Goal: Information Seeking & Learning: Find specific fact

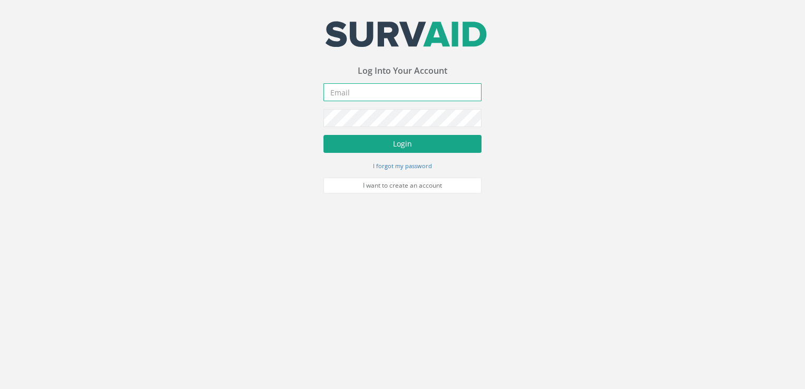
type input "[PERSON_NAME][EMAIL_ADDRESS][DOMAIN_NAME]"
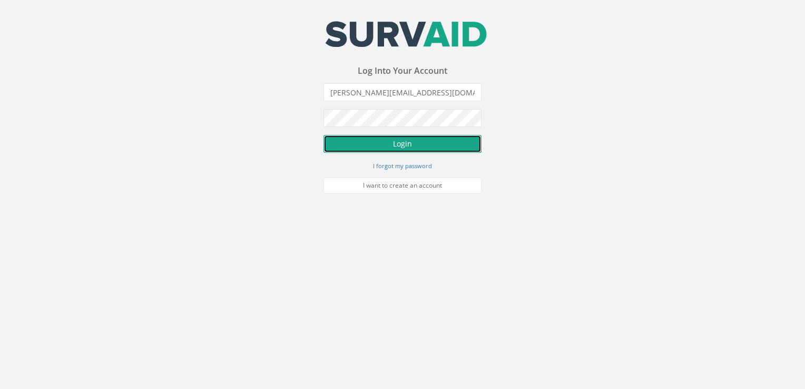
click at [365, 147] on button "Login" at bounding box center [402, 144] width 158 height 18
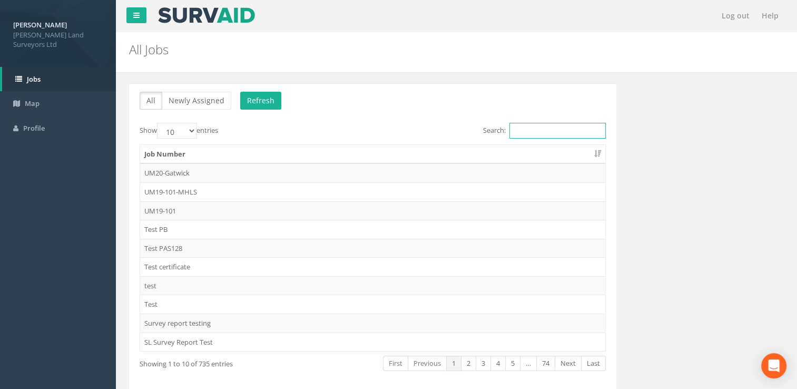
click at [535, 127] on input "Search:" at bounding box center [557, 131] width 96 height 16
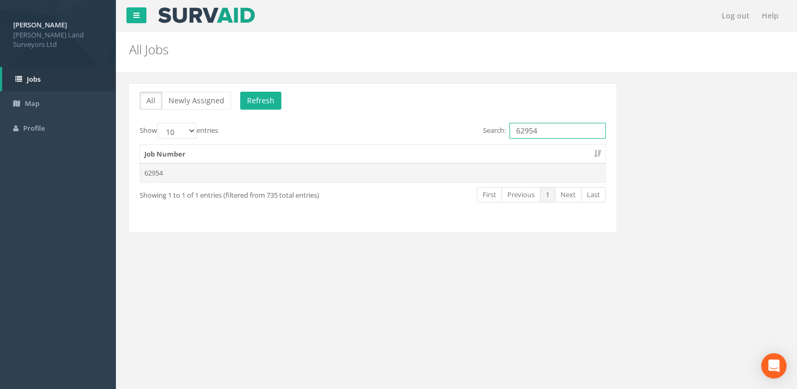
type input "62954"
click at [270, 180] on td "62954" at bounding box center [372, 172] width 465 height 19
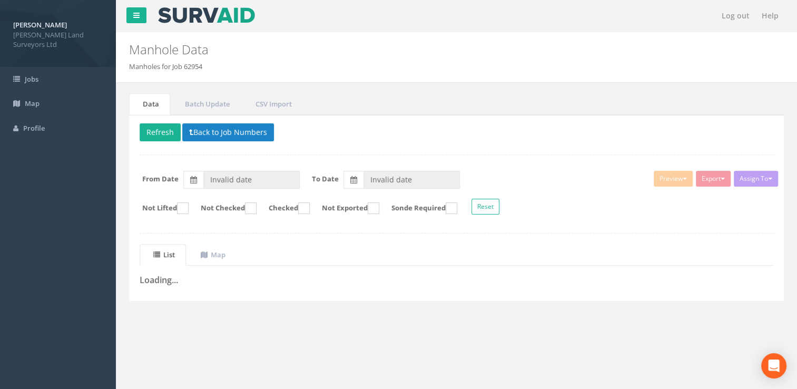
type input "[DATE]"
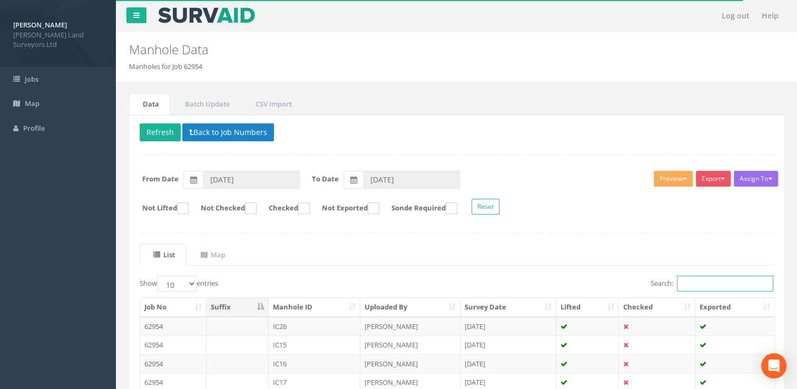
click at [691, 281] on input "Search:" at bounding box center [725, 284] width 96 height 16
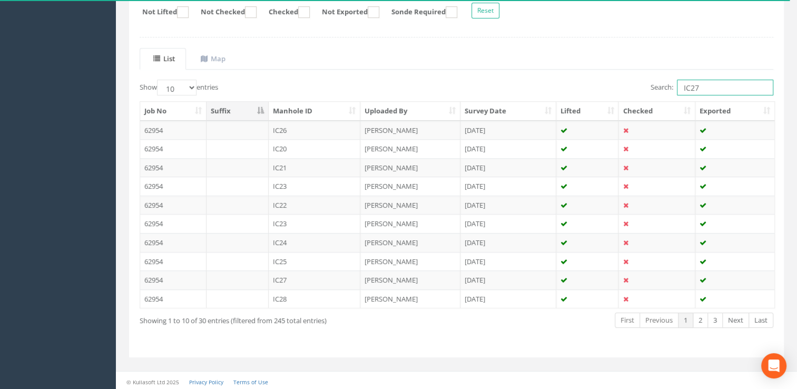
scroll to position [46, 0]
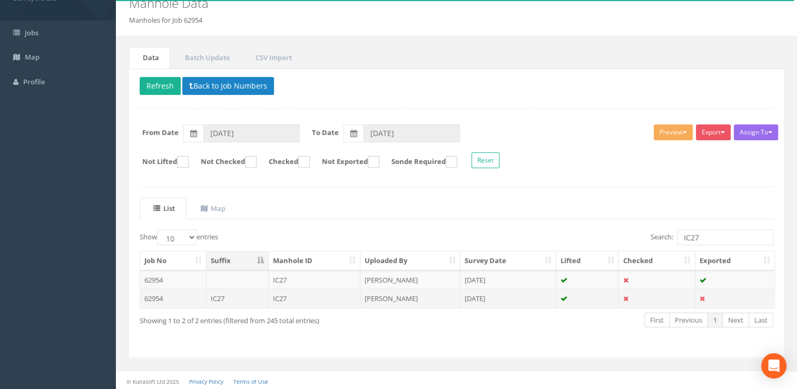
click at [400, 297] on td "[PERSON_NAME]" at bounding box center [410, 298] width 100 height 19
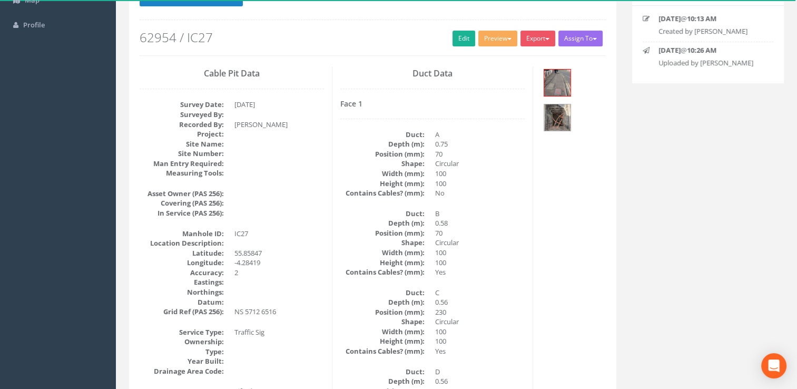
scroll to position [105, 0]
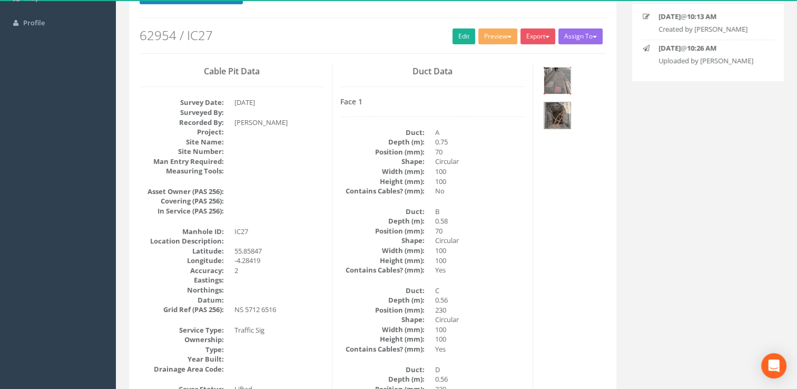
click at [558, 76] on img at bounding box center [557, 80] width 26 height 26
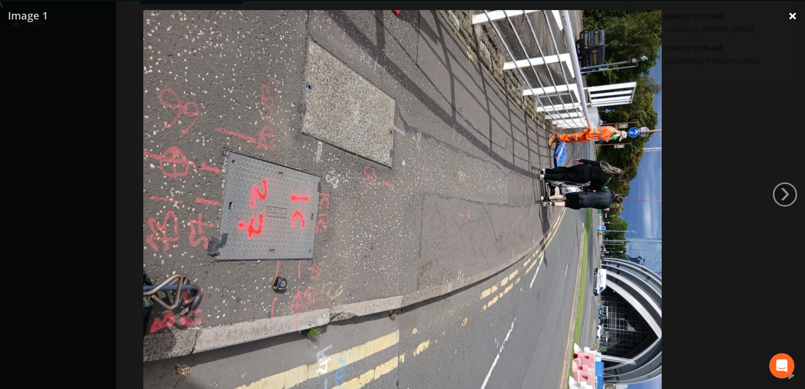
click at [790, 15] on link "×" at bounding box center [792, 16] width 25 height 32
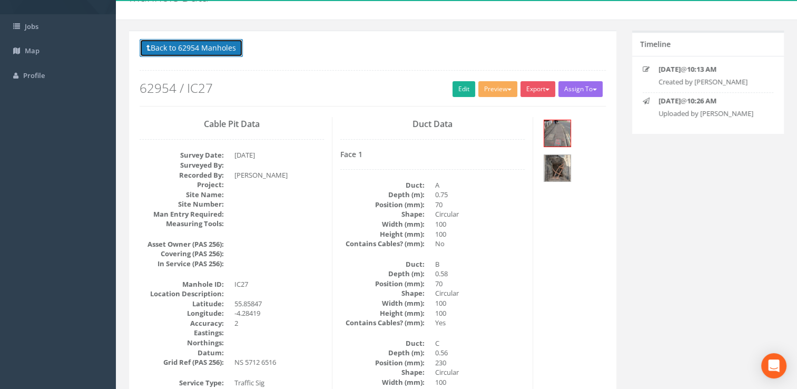
click at [191, 50] on button "Back to 62954 Manholes" at bounding box center [191, 48] width 103 height 18
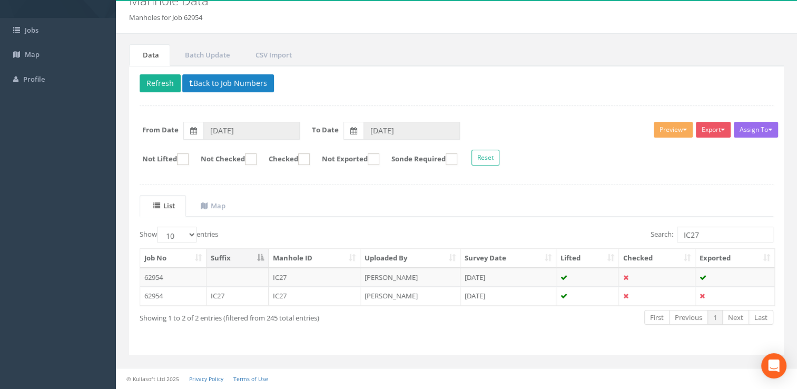
scroll to position [46, 0]
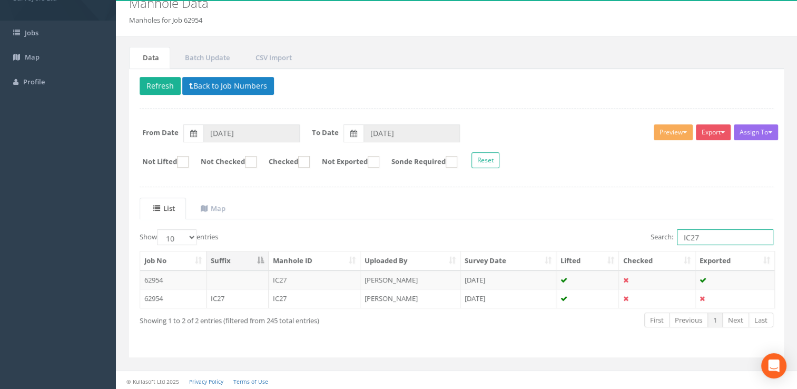
click at [719, 235] on input "IC27" at bounding box center [725, 237] width 96 height 16
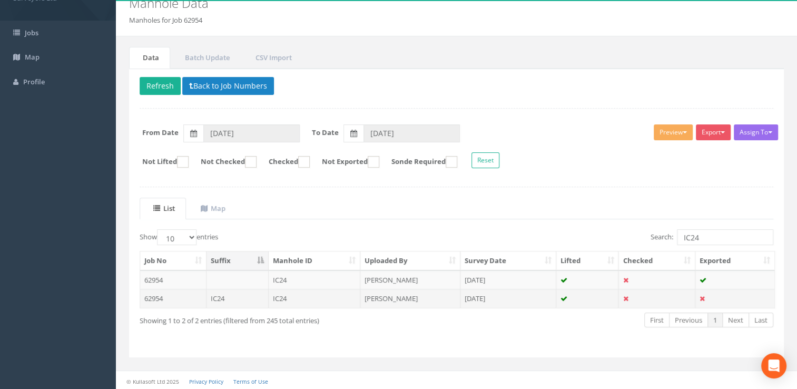
click at [429, 299] on td "[PERSON_NAME]" at bounding box center [410, 298] width 100 height 19
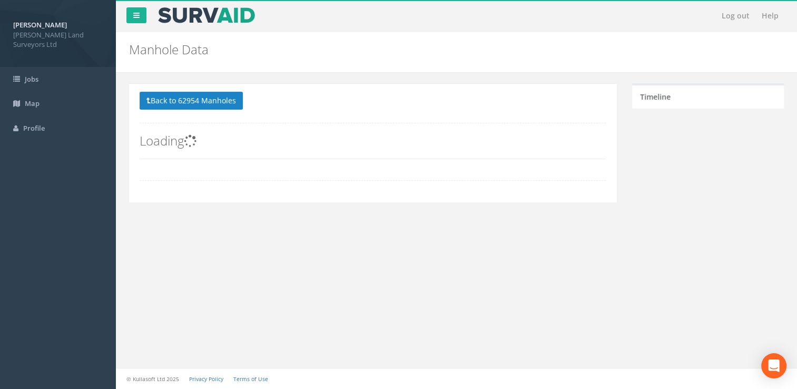
scroll to position [0, 0]
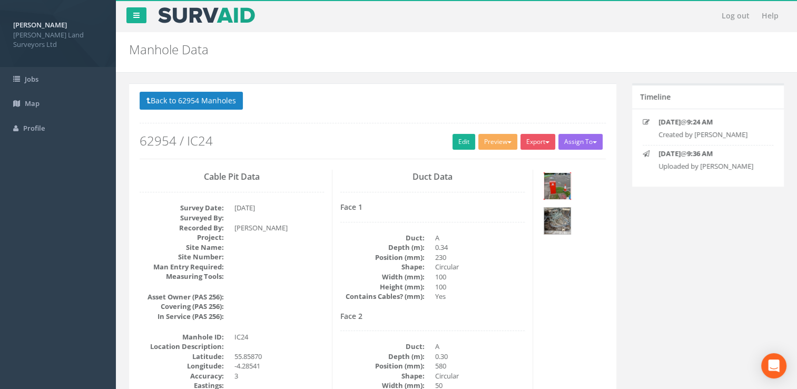
click at [549, 186] on img at bounding box center [557, 186] width 26 height 26
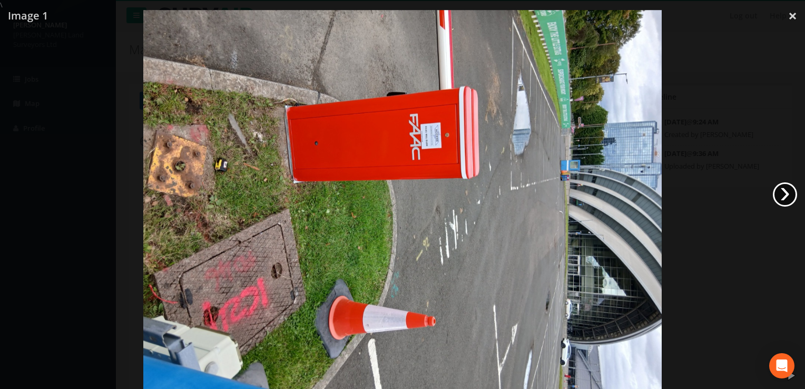
click at [785, 193] on link "›" at bounding box center [785, 194] width 24 height 24
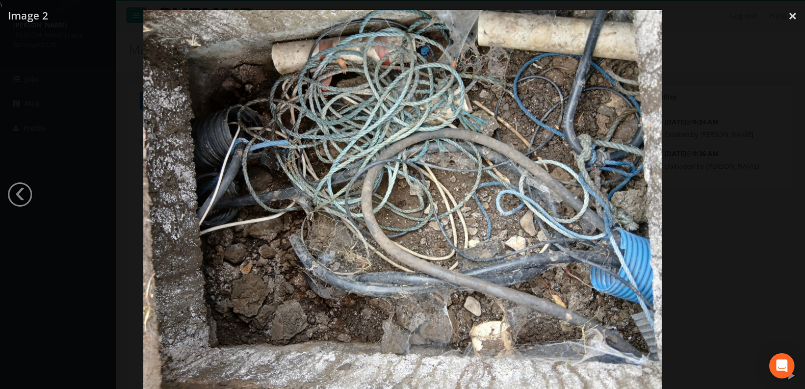
click at [785, 193] on div at bounding box center [402, 204] width 805 height 389
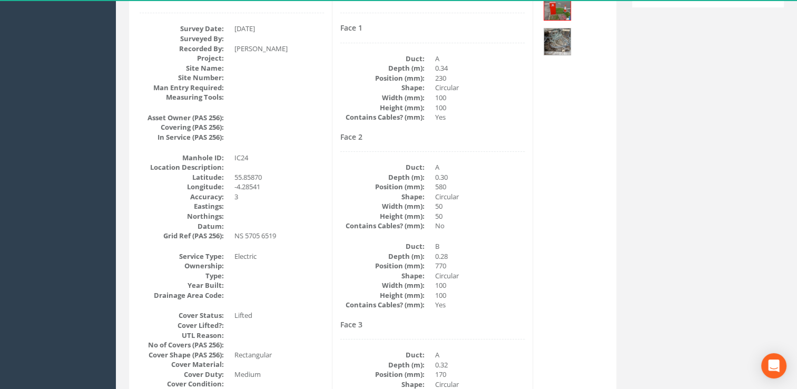
scroll to position [158, 0]
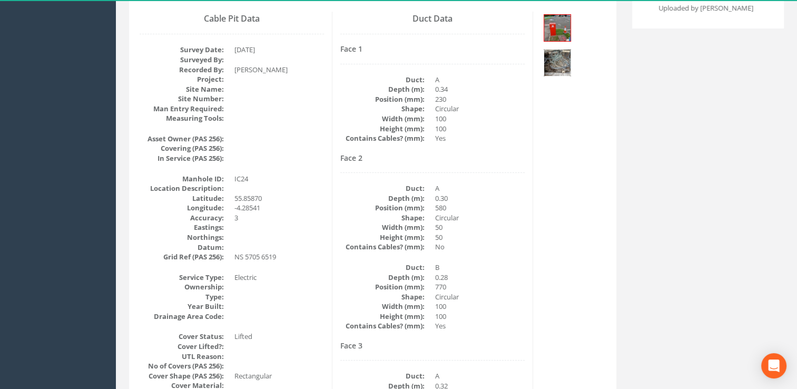
click at [552, 58] on img at bounding box center [557, 63] width 26 height 26
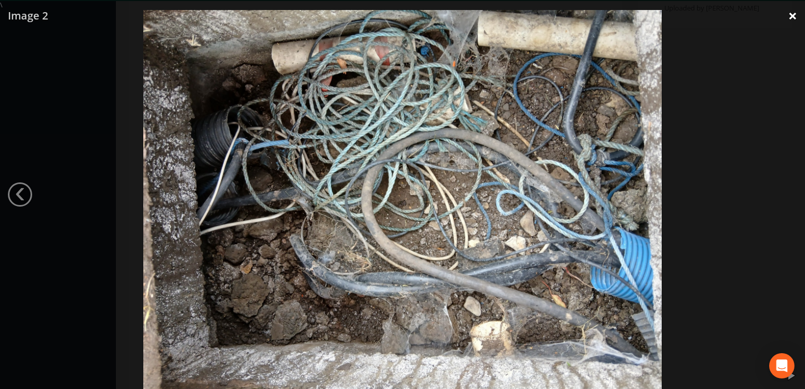
click at [796, 16] on link "×" at bounding box center [792, 16] width 25 height 32
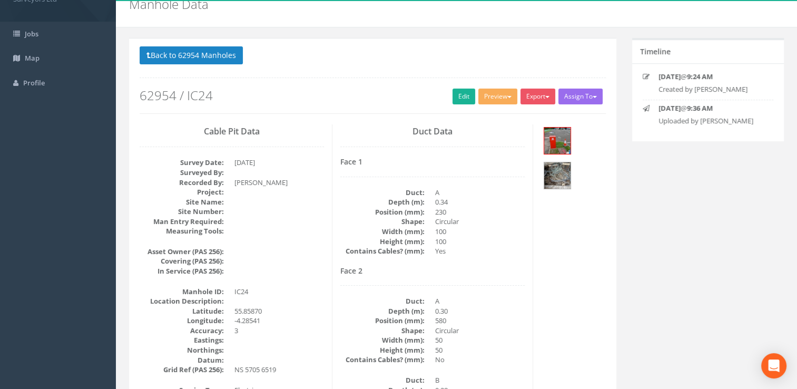
scroll to position [0, 0]
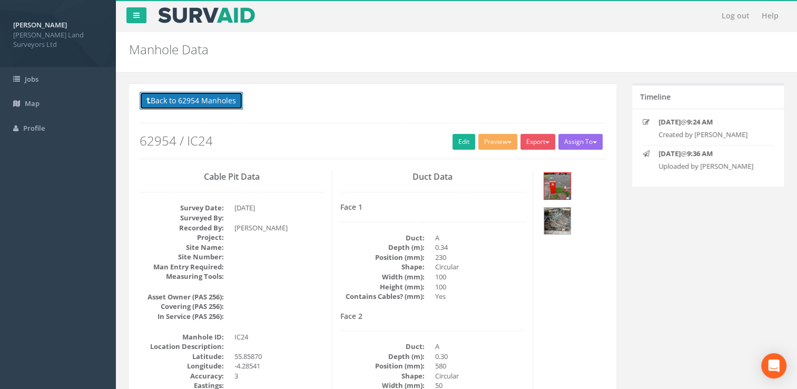
click at [188, 109] on button "Back to 62954 Manholes" at bounding box center [191, 101] width 103 height 18
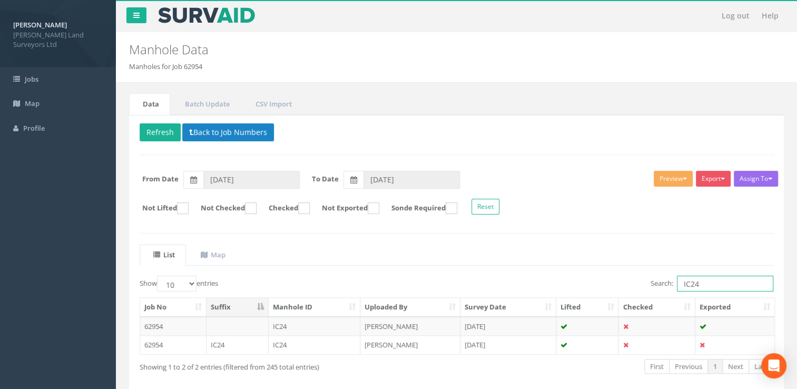
click at [701, 281] on input "IC24" at bounding box center [725, 284] width 96 height 16
click at [436, 327] on td "[PERSON_NAME]" at bounding box center [410, 326] width 100 height 19
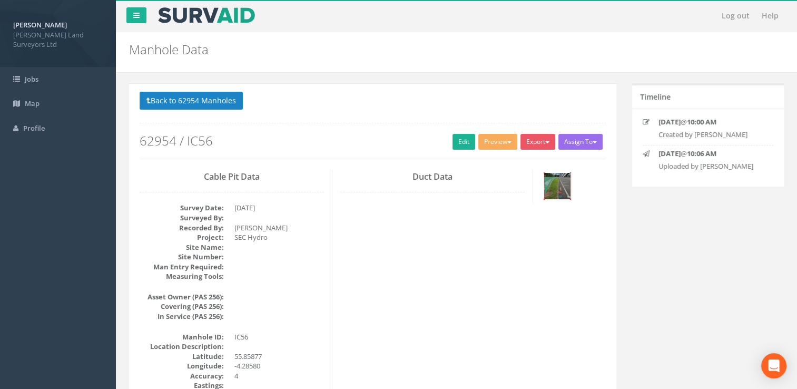
click at [555, 182] on img at bounding box center [557, 186] width 26 height 26
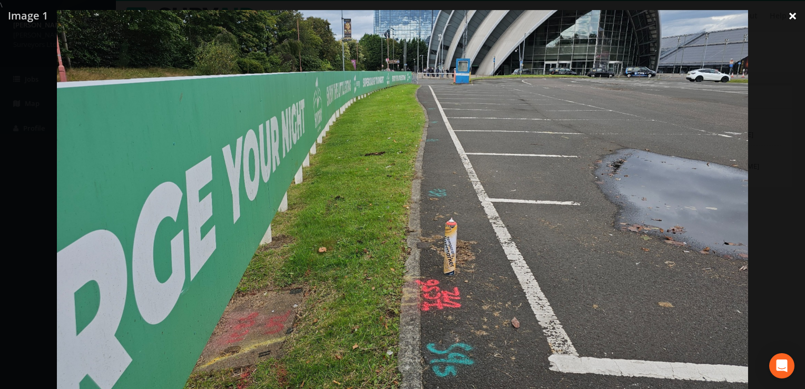
click at [788, 19] on link "×" at bounding box center [792, 16] width 25 height 32
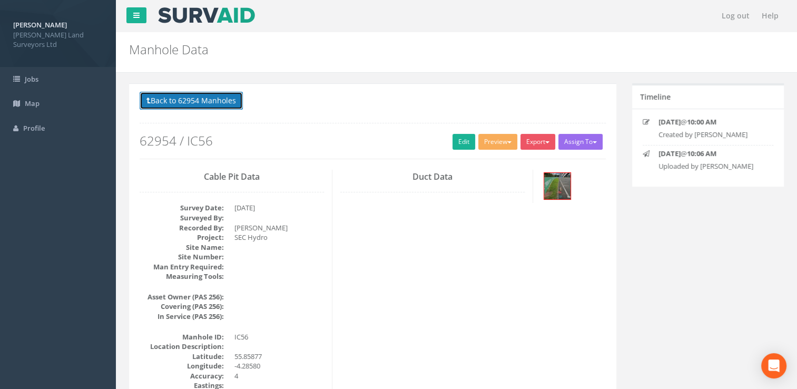
click at [194, 103] on button "Back to 62954 Manholes" at bounding box center [191, 101] width 103 height 18
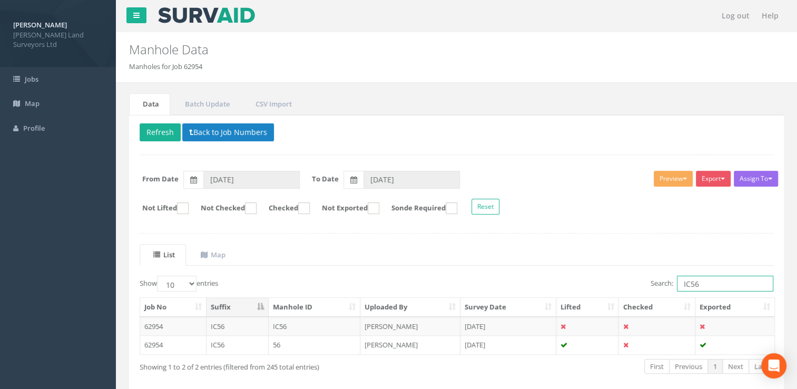
click at [710, 279] on input "IC56" at bounding box center [725, 284] width 96 height 16
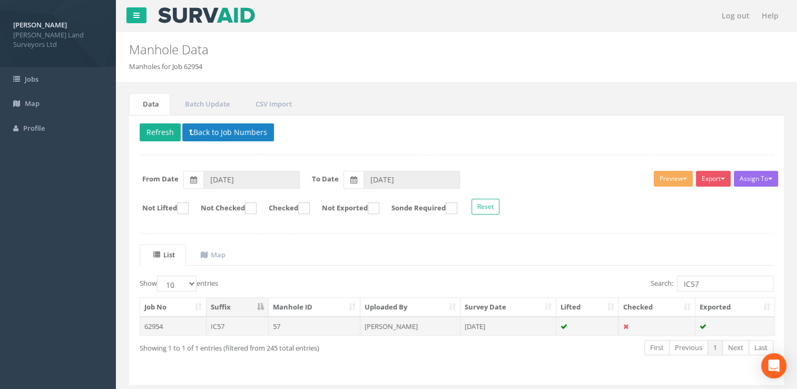
click at [476, 325] on td "[DATE]" at bounding box center [508, 326] width 96 height 19
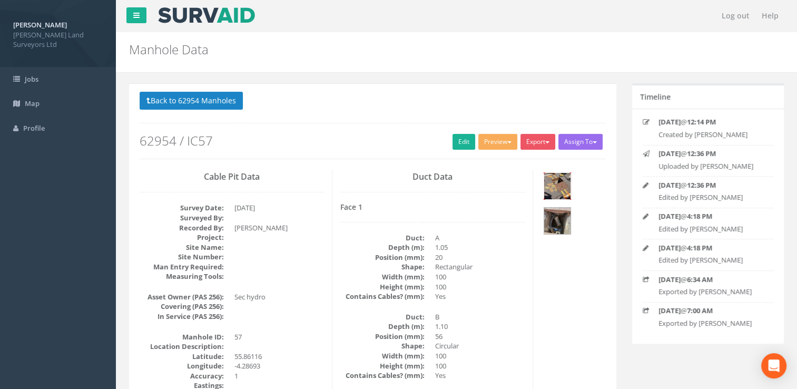
click at [552, 181] on img at bounding box center [557, 186] width 26 height 26
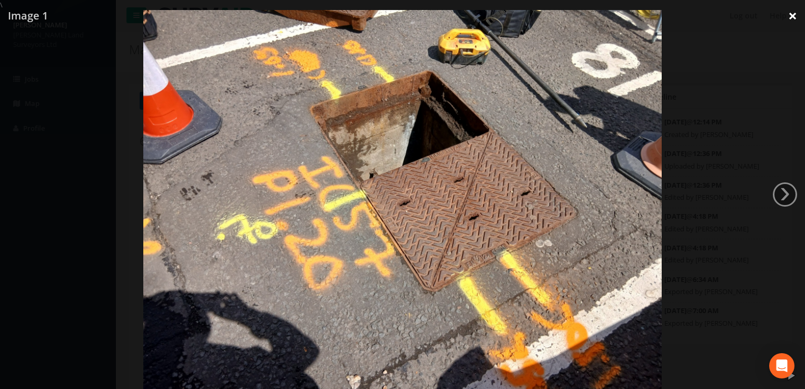
click at [790, 15] on link "×" at bounding box center [792, 16] width 25 height 32
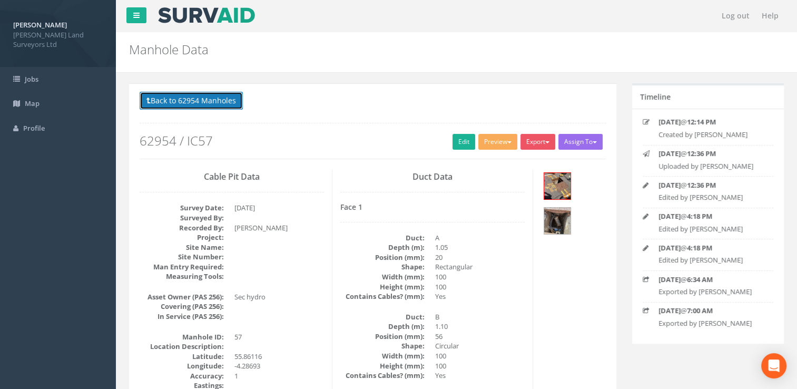
click at [196, 107] on button "Back to 62954 Manholes" at bounding box center [191, 101] width 103 height 18
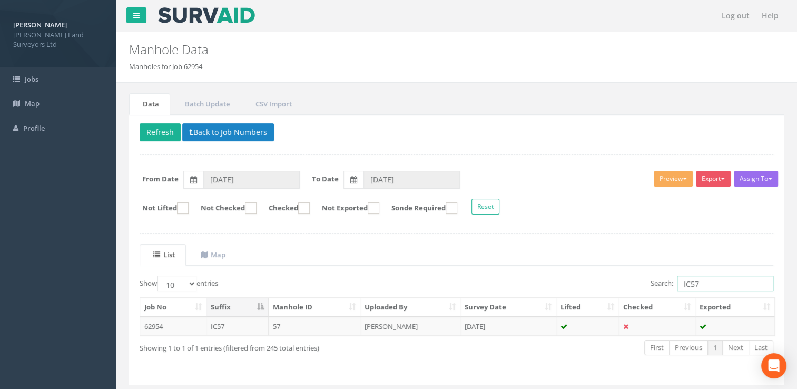
click at [714, 281] on input "IC57" at bounding box center [725, 284] width 96 height 16
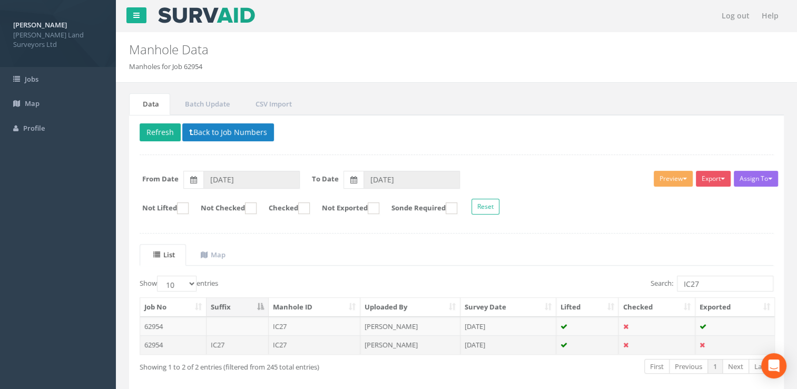
click at [465, 345] on td "[DATE]" at bounding box center [508, 344] width 96 height 19
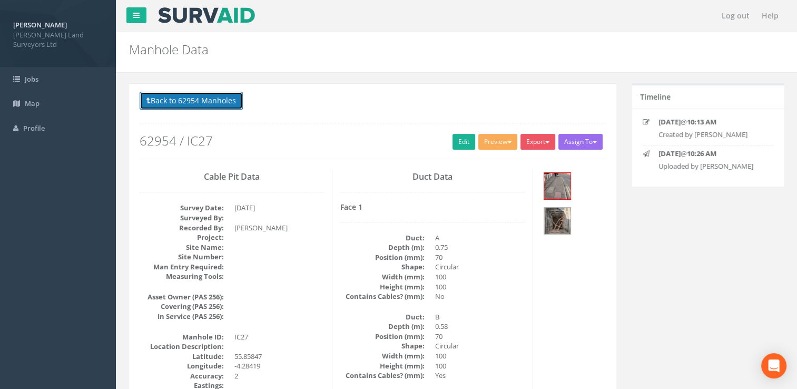
click at [198, 104] on button "Back to 62954 Manholes" at bounding box center [191, 101] width 103 height 18
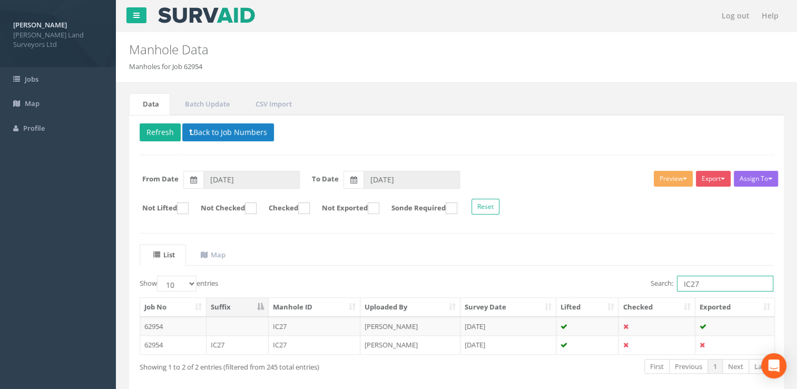
drag, startPoint x: 706, startPoint y: 283, endPoint x: 697, endPoint y: 285, distance: 8.7
click at [705, 283] on input "IC27" at bounding box center [725, 284] width 96 height 16
click at [694, 284] on input "IC27" at bounding box center [725, 284] width 96 height 16
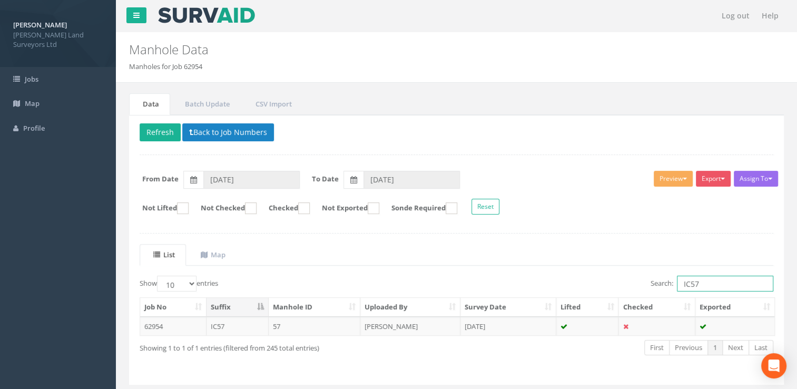
drag, startPoint x: 701, startPoint y: 281, endPoint x: 695, endPoint y: 282, distance: 6.3
click at [700, 281] on input "IC57" at bounding box center [725, 284] width 96 height 16
click at [689, 282] on input "IC57" at bounding box center [725, 284] width 96 height 16
drag, startPoint x: 689, startPoint y: 282, endPoint x: 678, endPoint y: 283, distance: 10.6
click at [678, 283] on input "IC57" at bounding box center [725, 284] width 96 height 16
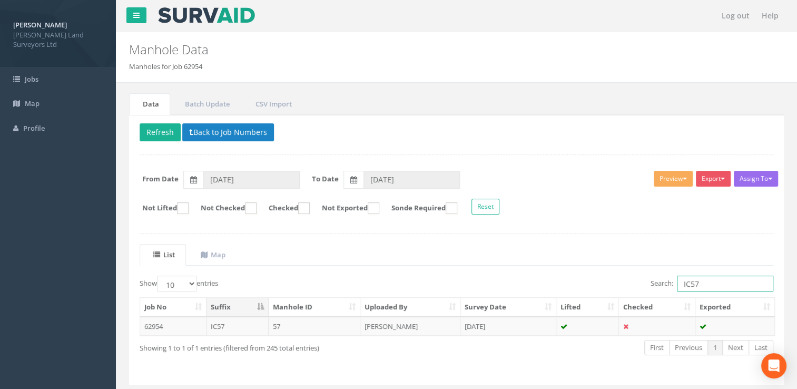
click at [688, 286] on input "IC57" at bounding box center [725, 284] width 96 height 16
drag, startPoint x: 688, startPoint y: 285, endPoint x: 681, endPoint y: 285, distance: 7.4
click at [681, 285] on input "IC57" at bounding box center [725, 284] width 96 height 16
click at [480, 323] on td "[DATE]" at bounding box center [508, 326] width 96 height 19
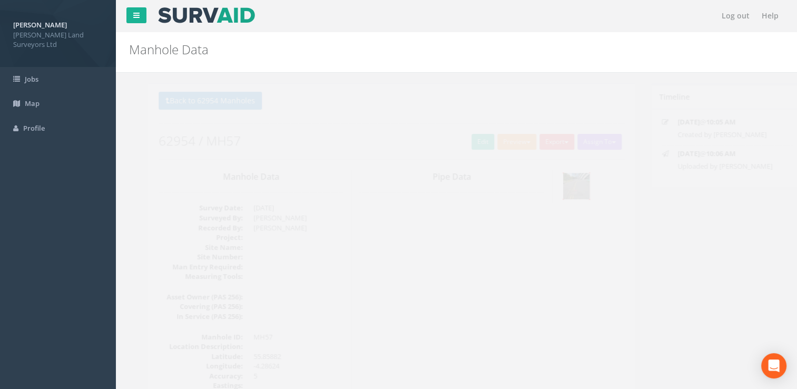
click at [570, 178] on div at bounding box center [557, 185] width 27 height 27
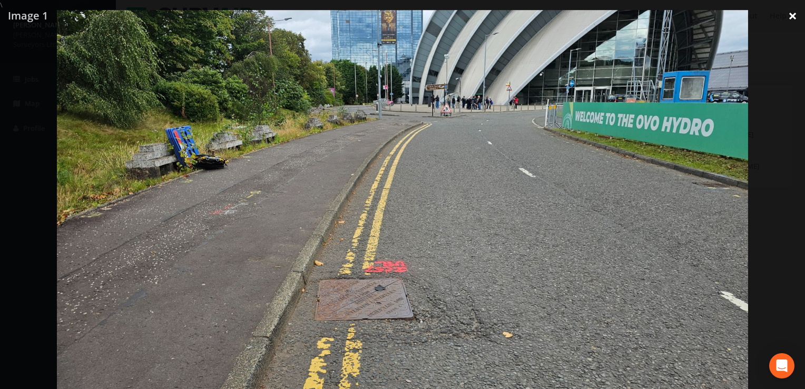
click at [791, 16] on link "×" at bounding box center [792, 16] width 25 height 32
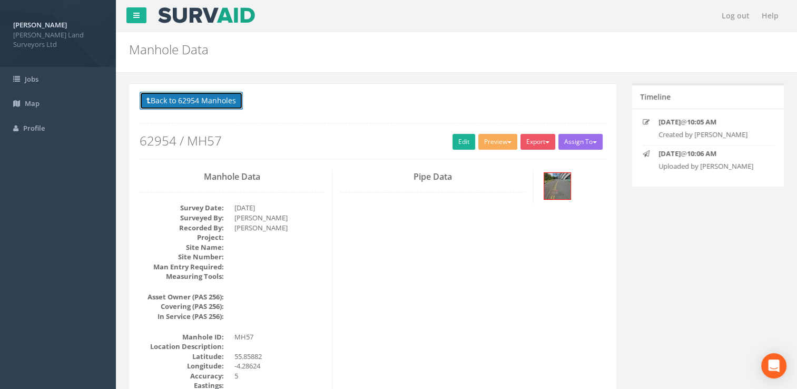
click at [191, 103] on button "Back to 62954 Manholes" at bounding box center [191, 101] width 103 height 18
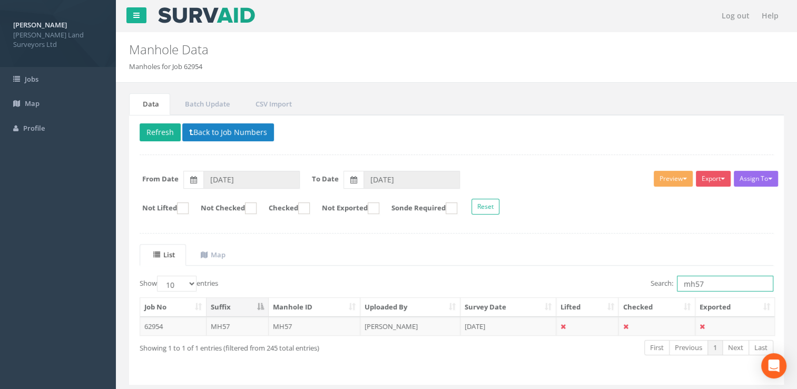
click at [712, 280] on input "mh57" at bounding box center [725, 284] width 96 height 16
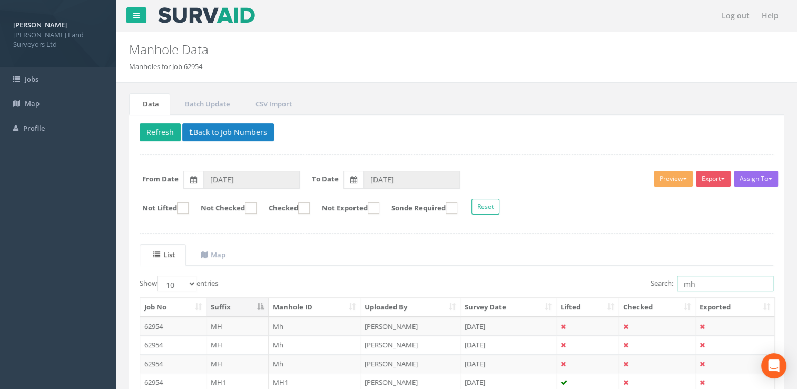
type input "m"
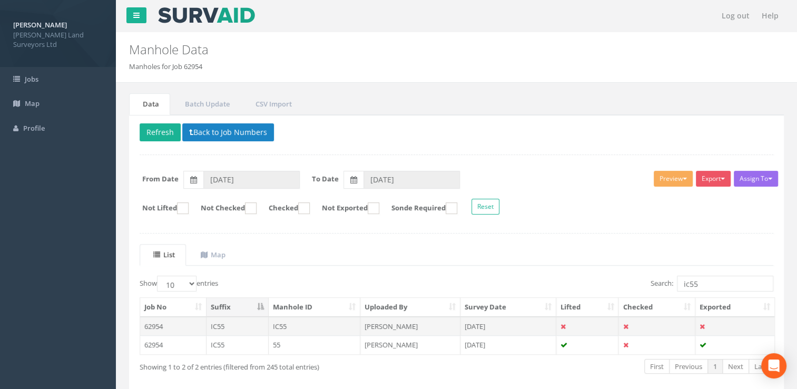
click at [455, 323] on td "[PERSON_NAME]" at bounding box center [410, 326] width 100 height 19
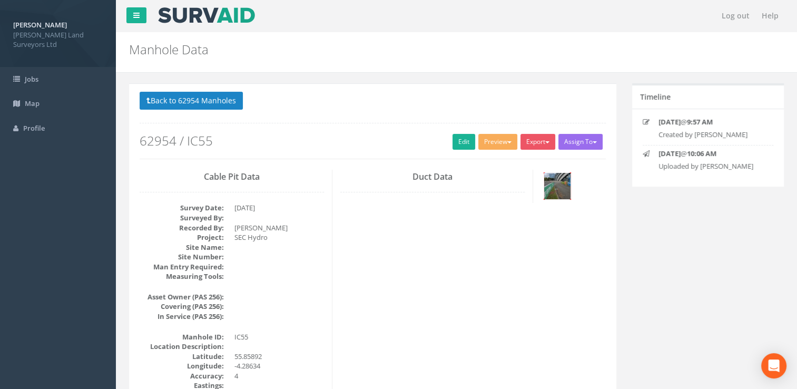
click at [547, 193] on img at bounding box center [557, 186] width 26 height 26
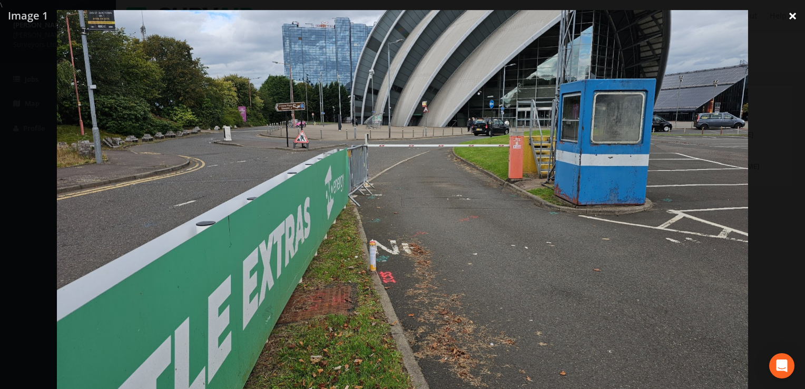
click at [790, 15] on link "×" at bounding box center [792, 16] width 25 height 32
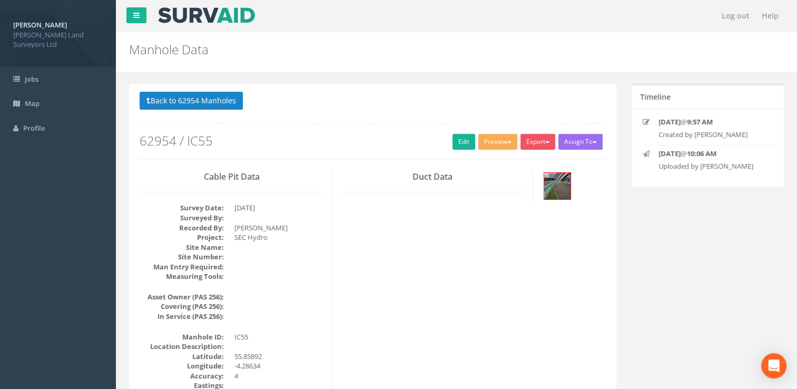
click at [194, 100] on button "Back to 62954 Manholes" at bounding box center [191, 101] width 103 height 18
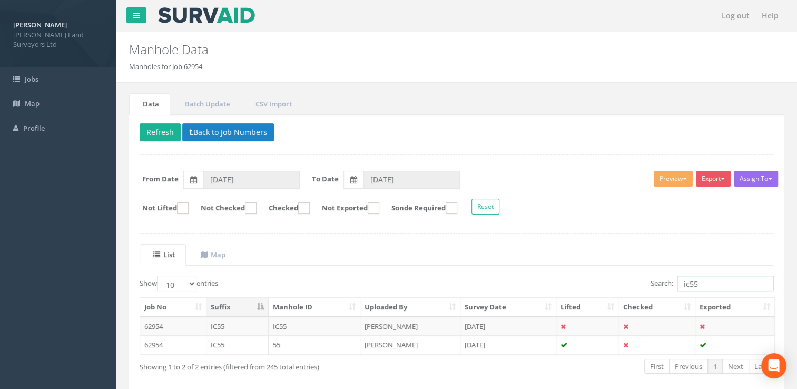
click at [703, 279] on input "ic55" at bounding box center [725, 284] width 96 height 16
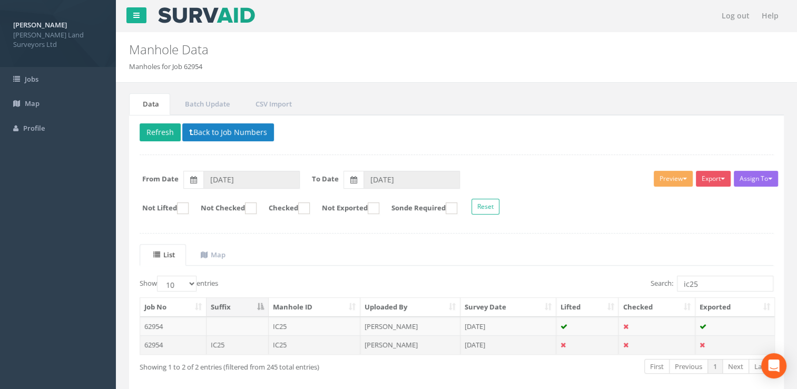
click at [440, 340] on td "[PERSON_NAME]" at bounding box center [410, 344] width 100 height 19
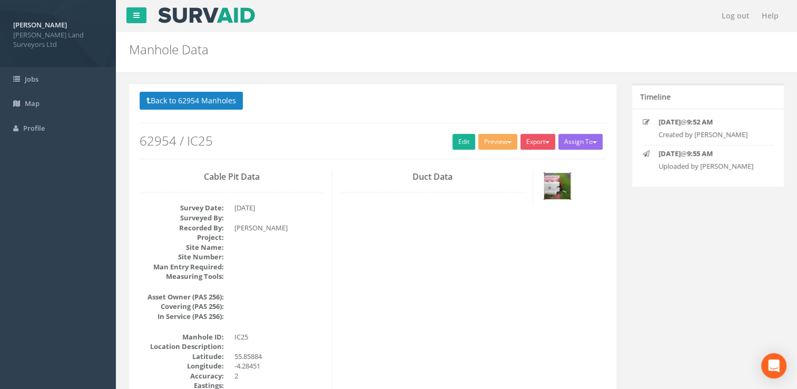
click at [552, 193] on img at bounding box center [557, 186] width 26 height 26
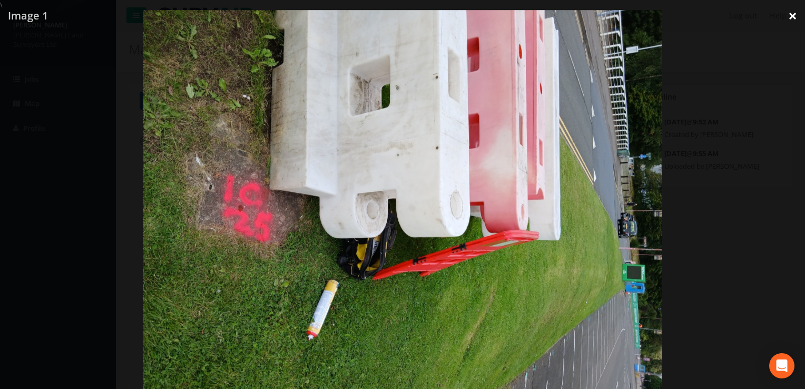
click at [791, 14] on link "×" at bounding box center [792, 16] width 25 height 32
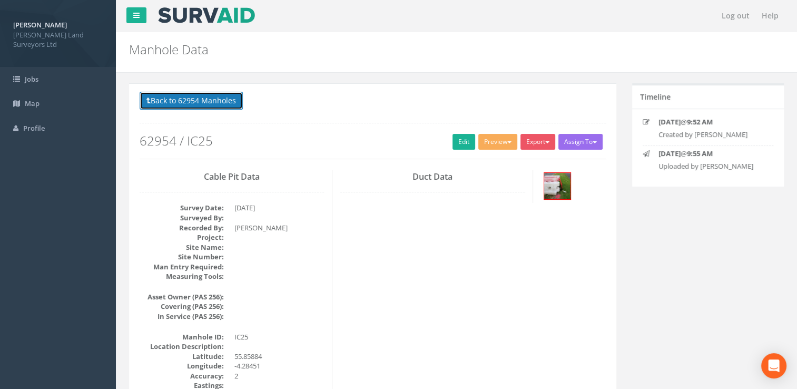
click at [186, 104] on button "Back to 62954 Manholes" at bounding box center [191, 101] width 103 height 18
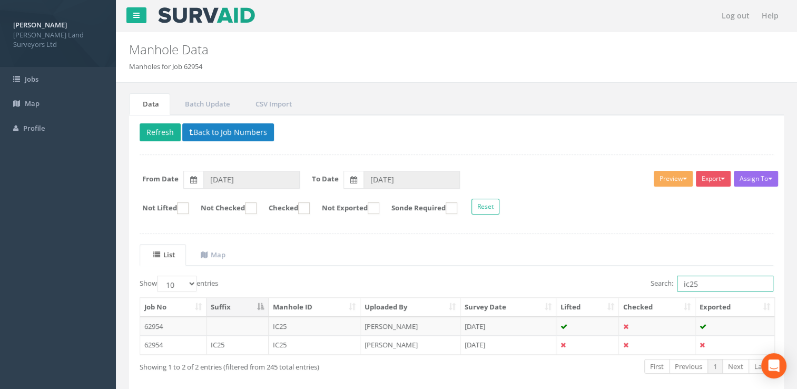
click at [716, 287] on input "ic25" at bounding box center [725, 284] width 96 height 16
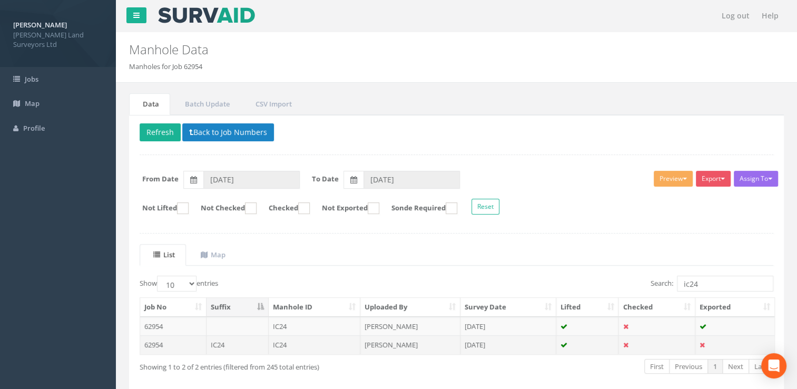
click at [451, 342] on td "[PERSON_NAME]" at bounding box center [410, 344] width 100 height 19
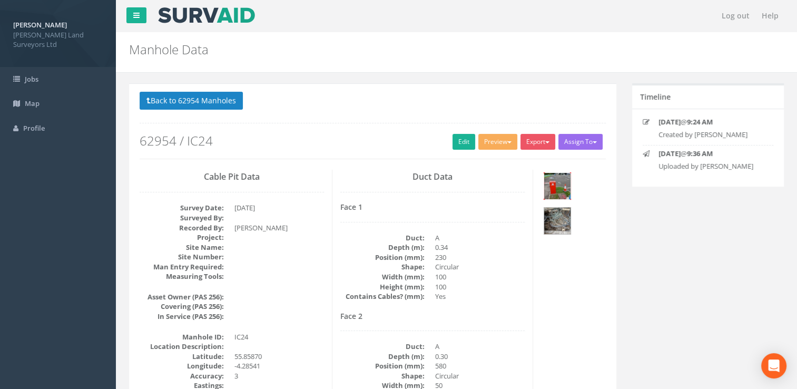
click at [560, 190] on img at bounding box center [557, 186] width 26 height 26
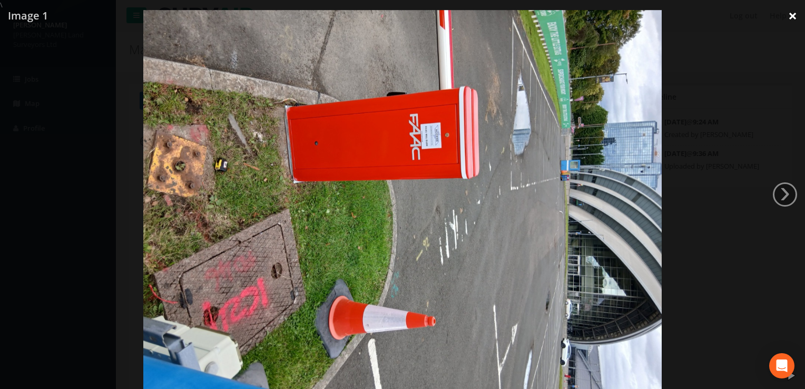
click at [796, 15] on link "×" at bounding box center [792, 16] width 25 height 32
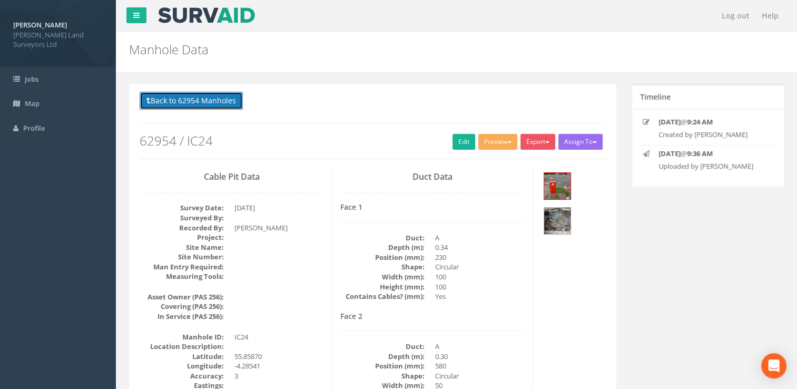
click at [200, 98] on button "Back to 62954 Manholes" at bounding box center [191, 101] width 103 height 18
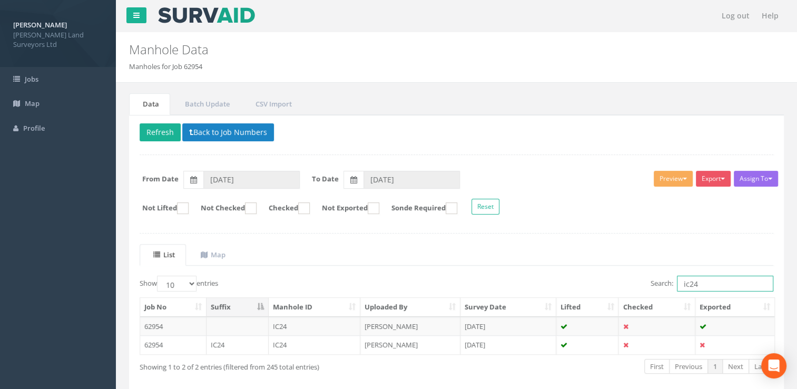
click at [711, 283] on input "ic24" at bounding box center [725, 284] width 96 height 16
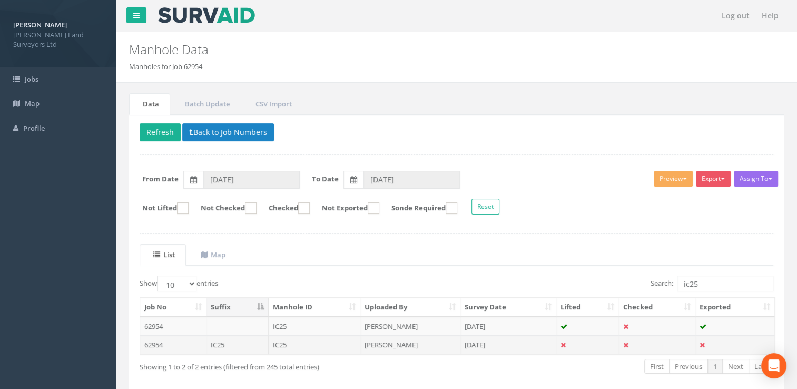
click at [402, 342] on td "[PERSON_NAME]" at bounding box center [410, 344] width 100 height 19
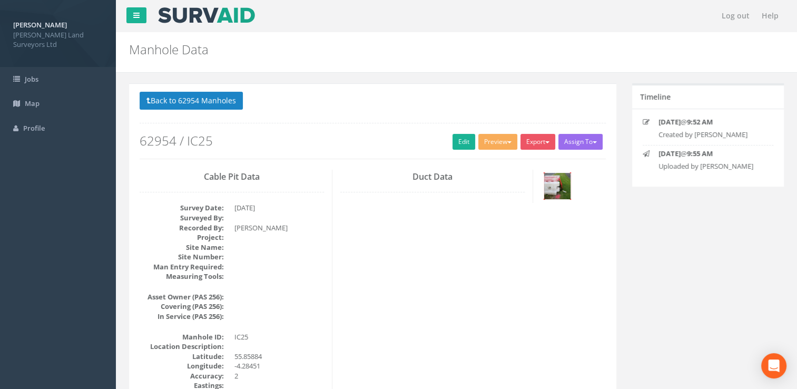
click at [556, 181] on img at bounding box center [557, 186] width 26 height 26
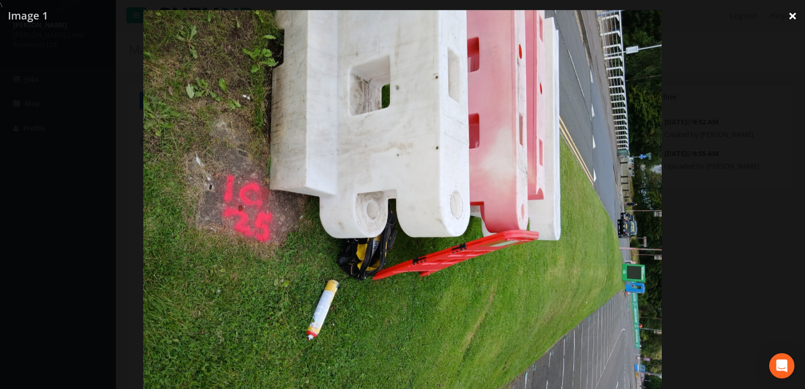
click at [790, 17] on link "×" at bounding box center [792, 16] width 25 height 32
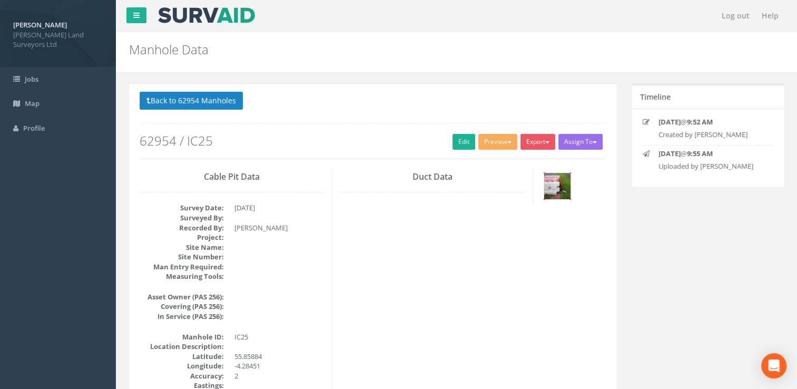
click at [550, 191] on img at bounding box center [557, 186] width 26 height 26
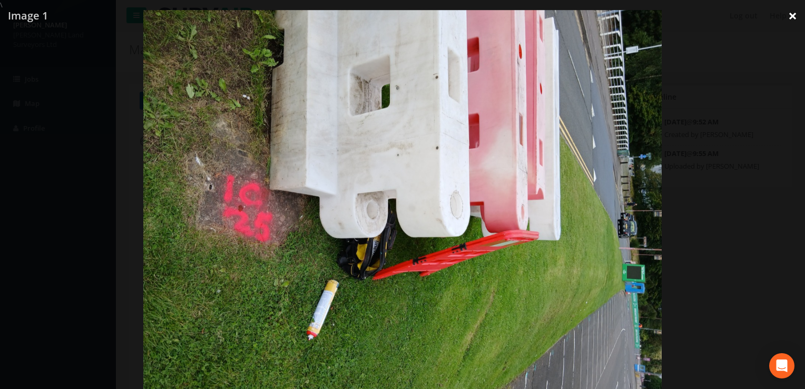
click at [795, 9] on link "×" at bounding box center [792, 16] width 25 height 32
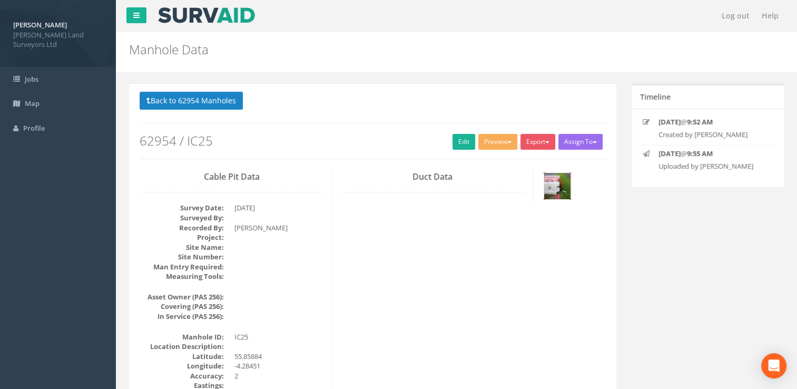
click at [558, 182] on img at bounding box center [557, 186] width 26 height 26
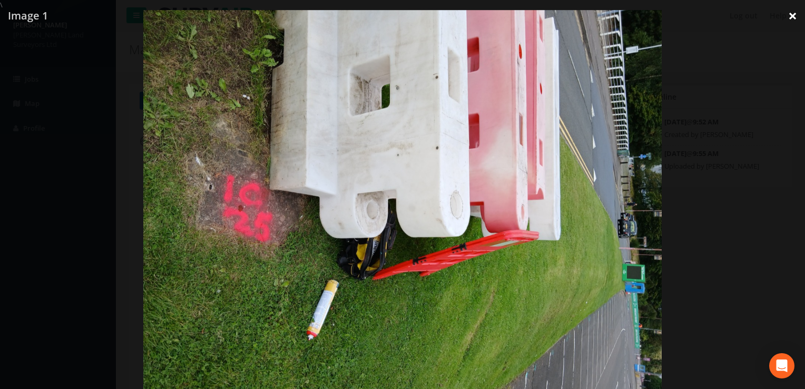
click at [796, 13] on link "×" at bounding box center [792, 16] width 25 height 32
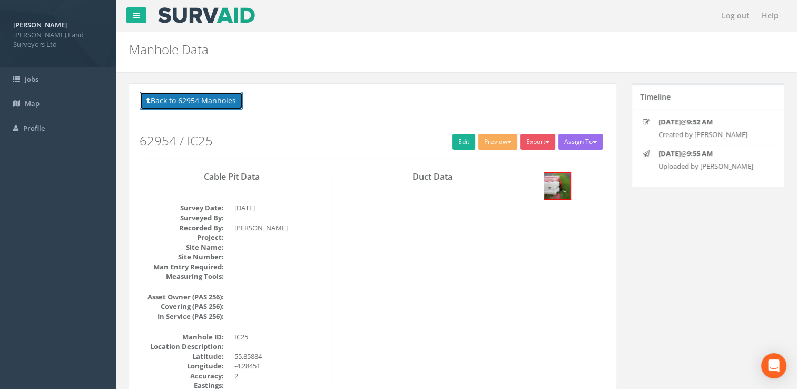
click at [190, 98] on button "Back to 62954 Manholes" at bounding box center [191, 101] width 103 height 18
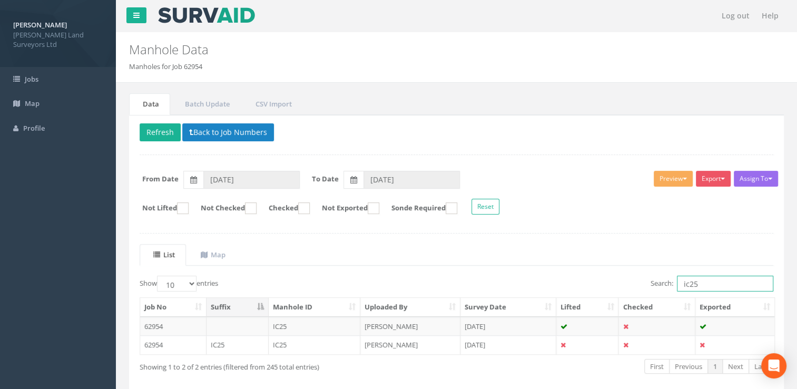
click at [703, 283] on input "ic25" at bounding box center [725, 284] width 96 height 16
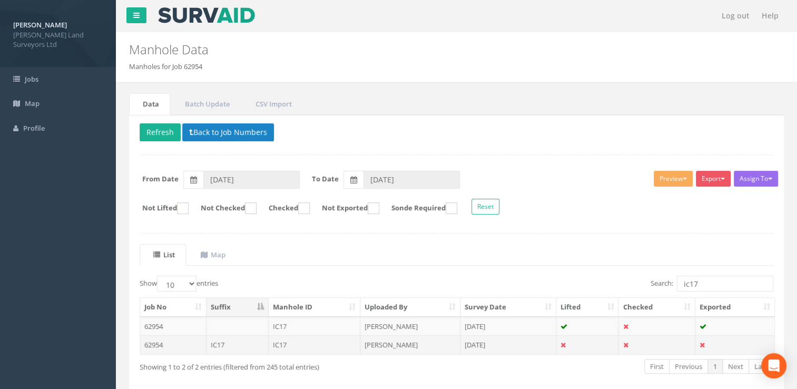
click at [397, 348] on td "[PERSON_NAME]" at bounding box center [410, 344] width 100 height 19
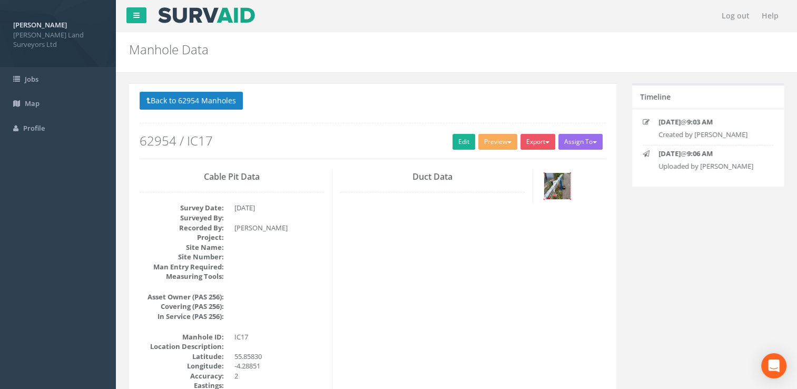
click at [548, 189] on img at bounding box center [557, 186] width 26 height 26
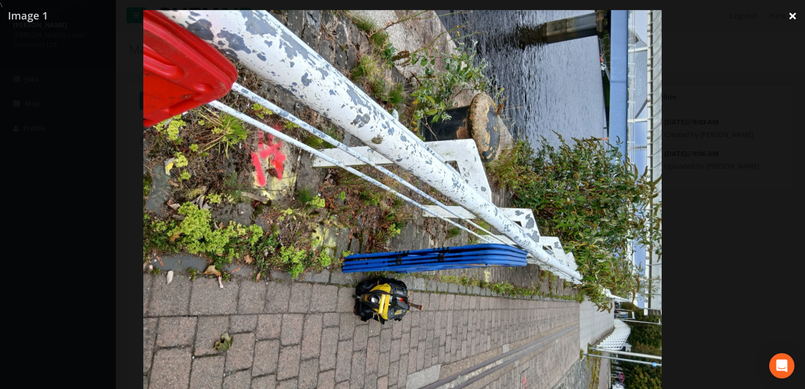
click at [790, 13] on link "×" at bounding box center [792, 16] width 25 height 32
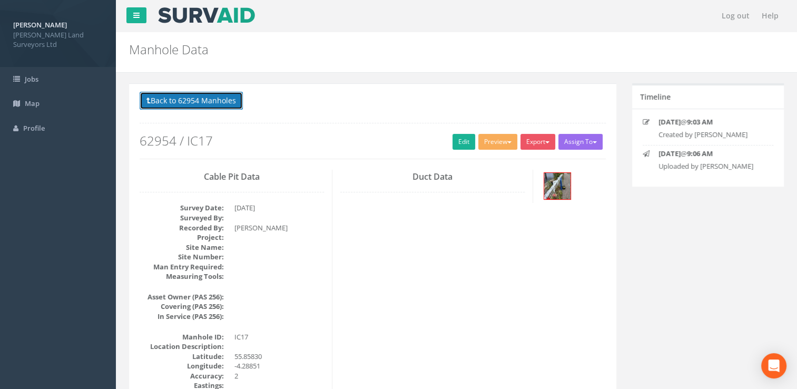
click at [200, 95] on button "Back to 62954 Manholes" at bounding box center [191, 101] width 103 height 18
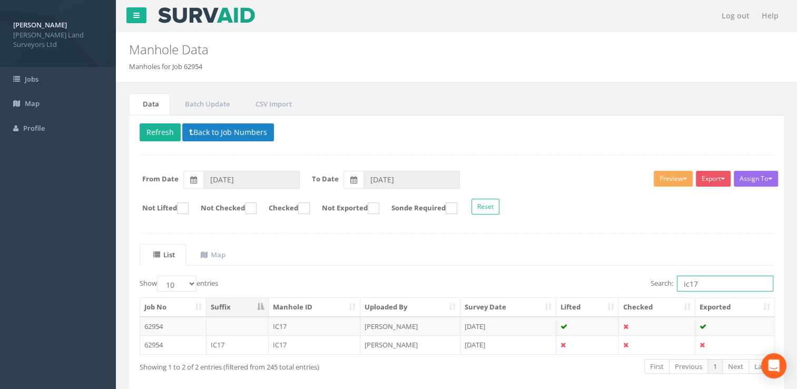
click at [716, 283] on input "ic17" at bounding box center [725, 284] width 96 height 16
drag, startPoint x: 711, startPoint y: 281, endPoint x: 663, endPoint y: 279, distance: 48.0
click at [663, 279] on label "Search: ic17" at bounding box center [712, 284] width 123 height 16
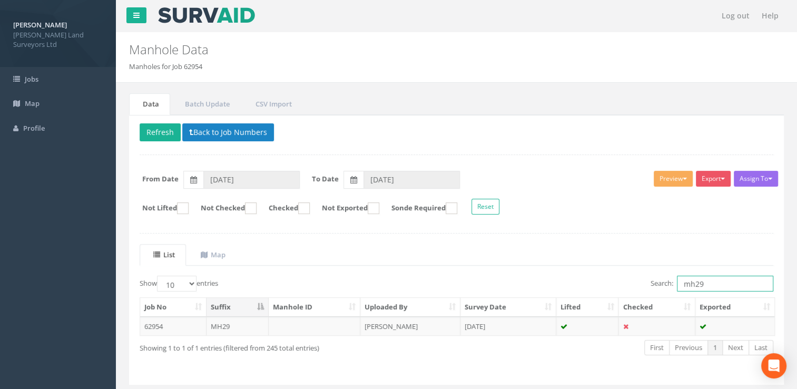
type input "mh29"
